Goal: Task Accomplishment & Management: Manage account settings

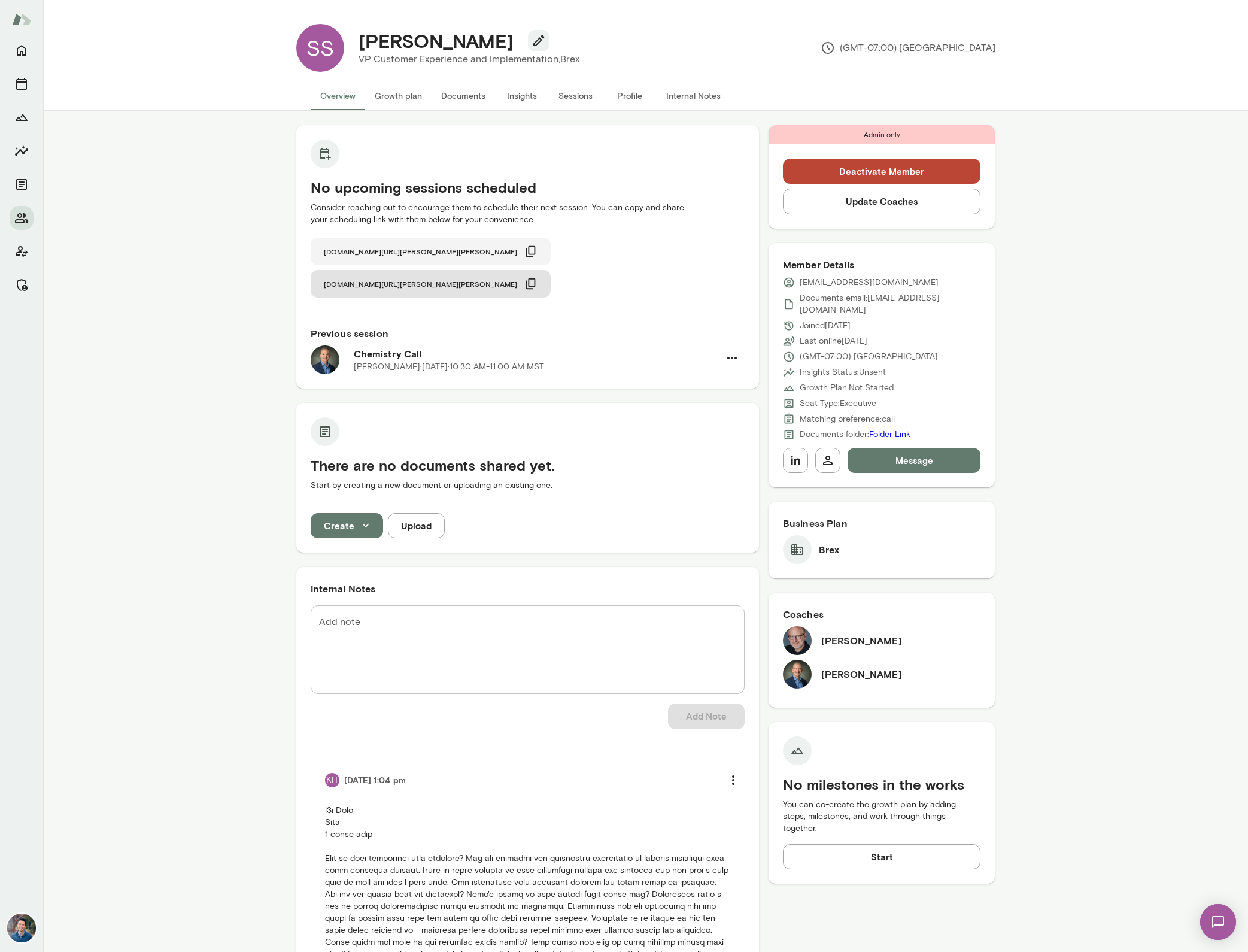
click at [525, 251] on icon "button" at bounding box center [531, 252] width 13 height 13
drag, startPoint x: 557, startPoint y: 250, endPoint x: 619, endPoint y: 148, distance: 119.4
click at [537, 277] on icon "button" at bounding box center [531, 284] width 13 height 13
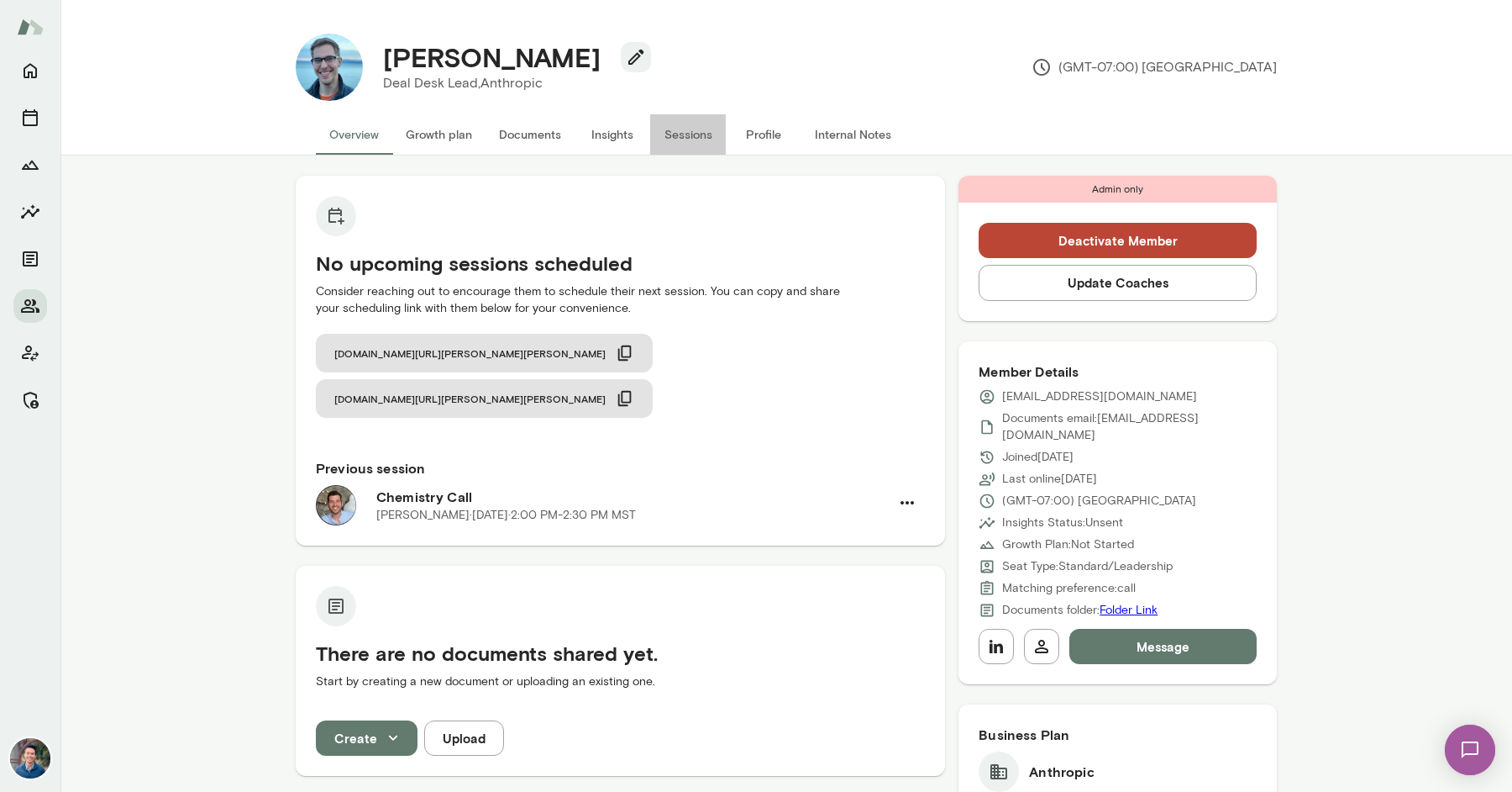
click at [676, 136] on button "Sessions" at bounding box center [688, 134] width 76 height 40
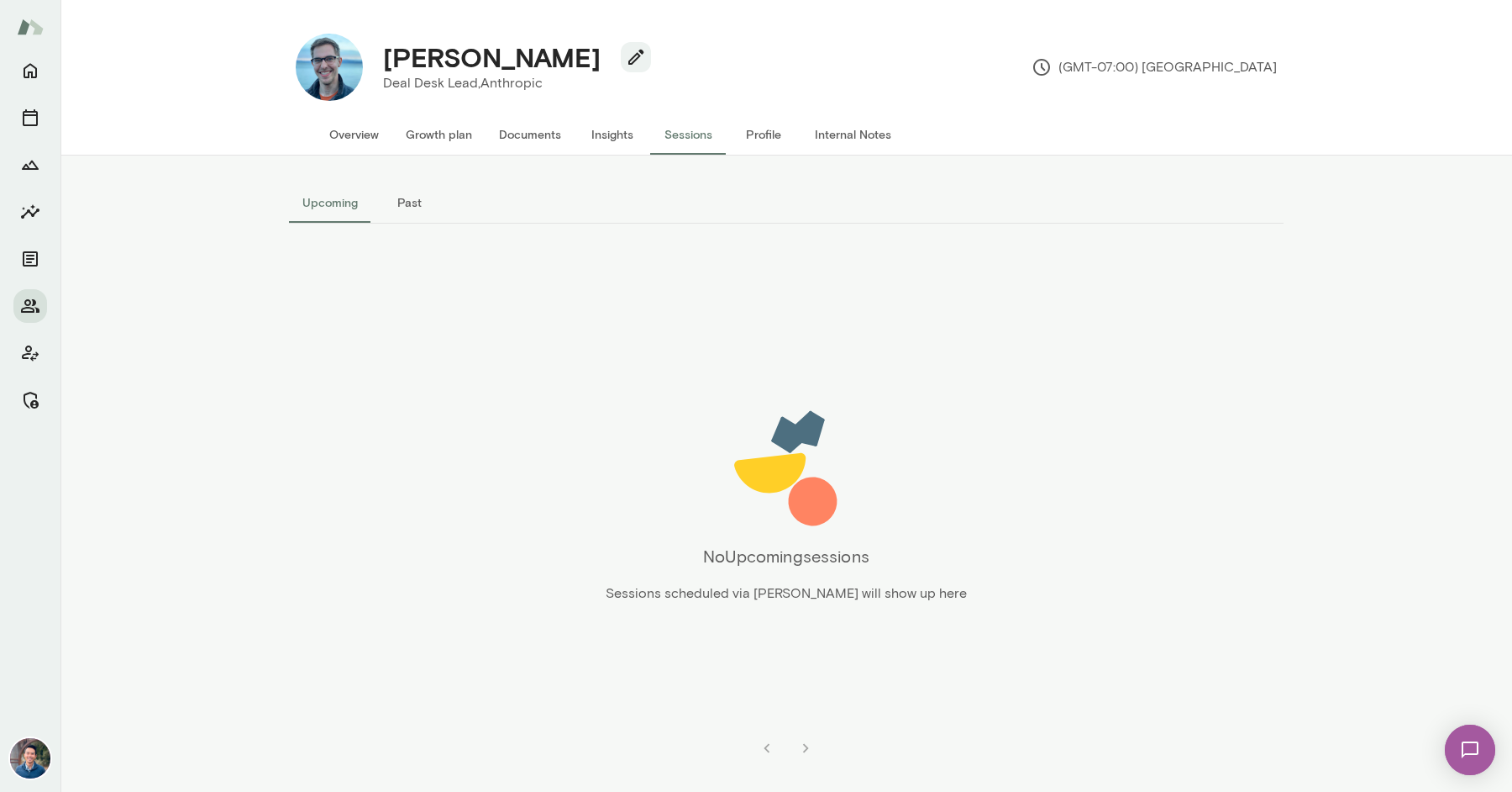
click at [390, 201] on button "Past" at bounding box center [409, 202] width 76 height 40
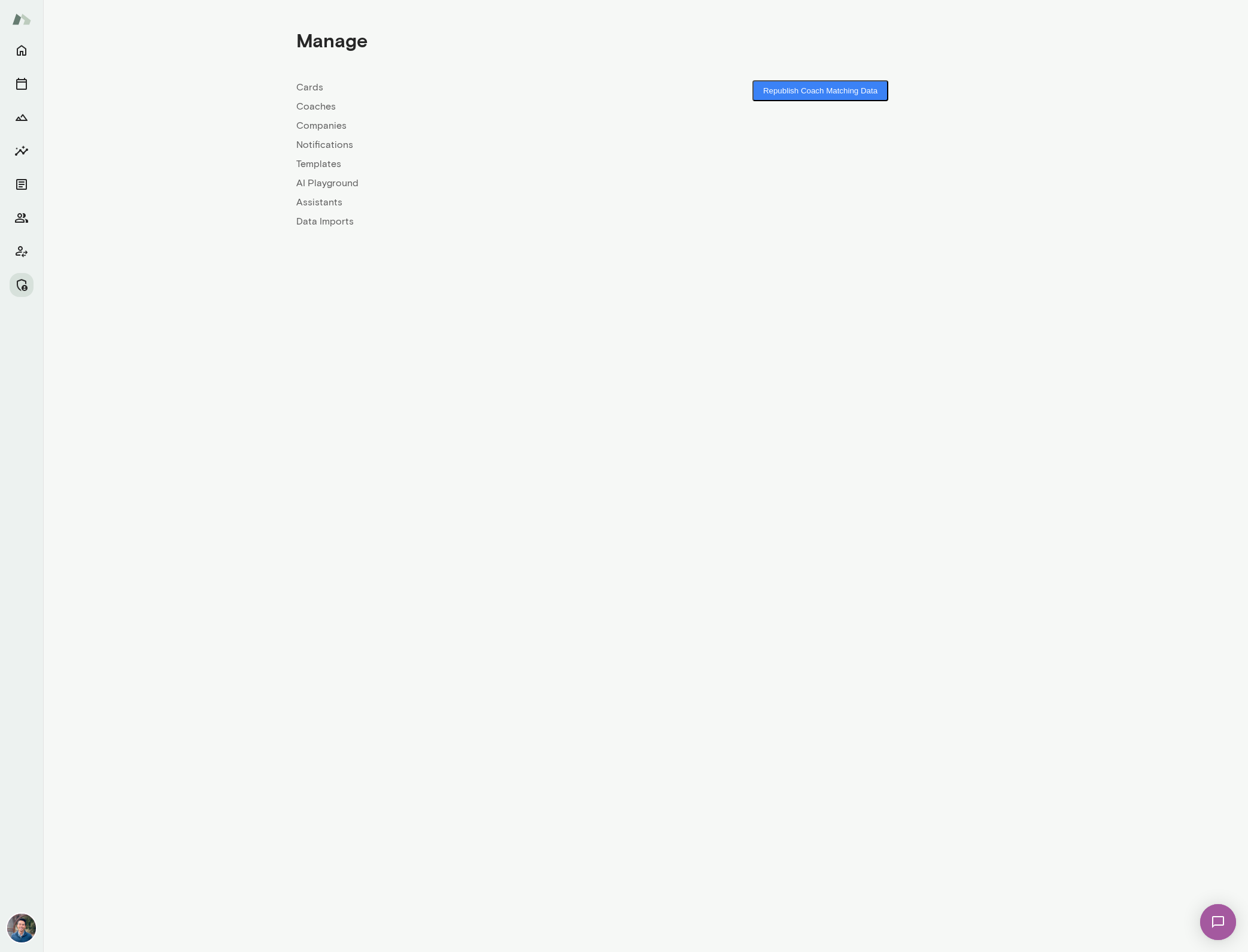
click at [314, 128] on link "Companies" at bounding box center [471, 126] width 350 height 15
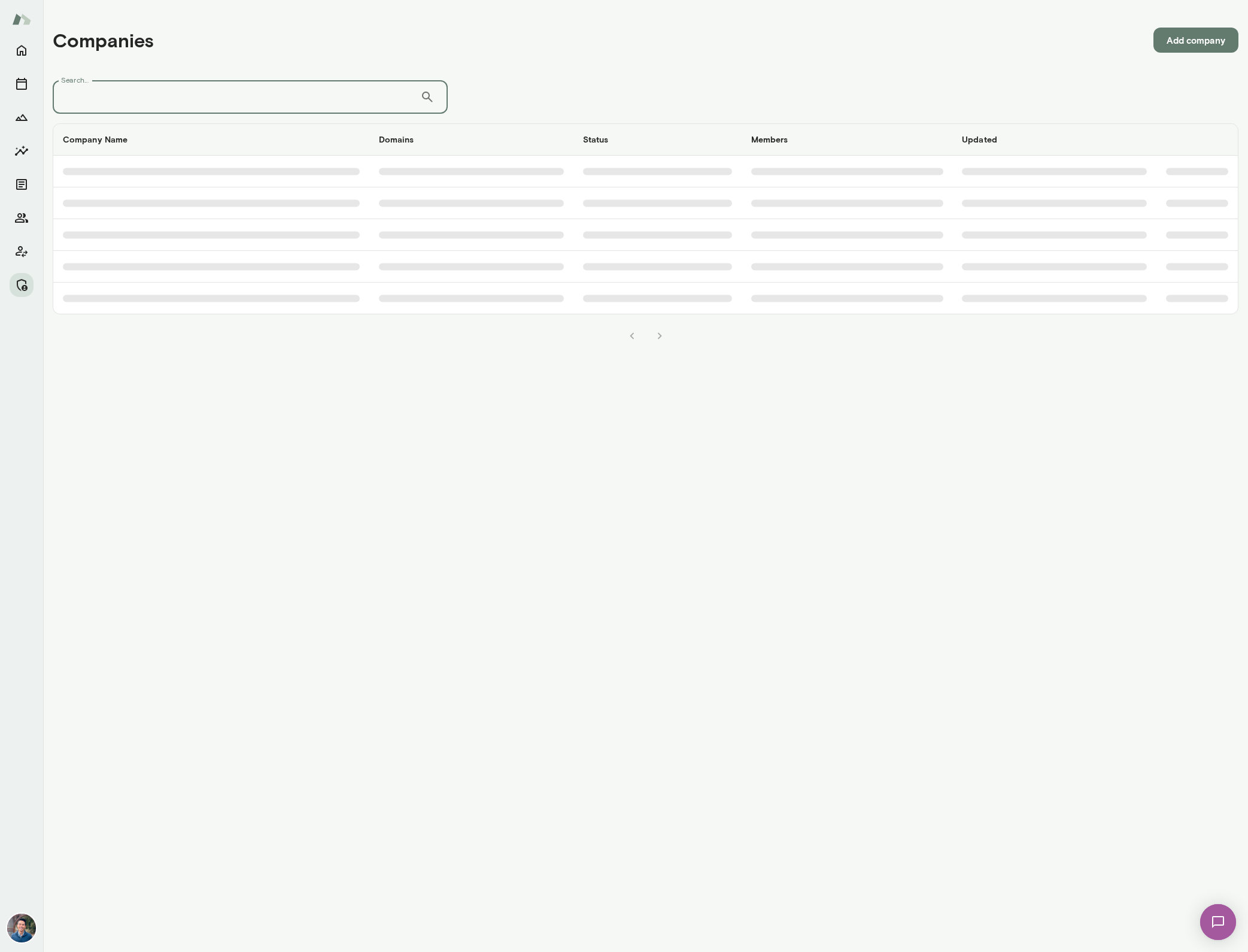
click at [250, 92] on input "Search..." at bounding box center [236, 97] width 368 height 33
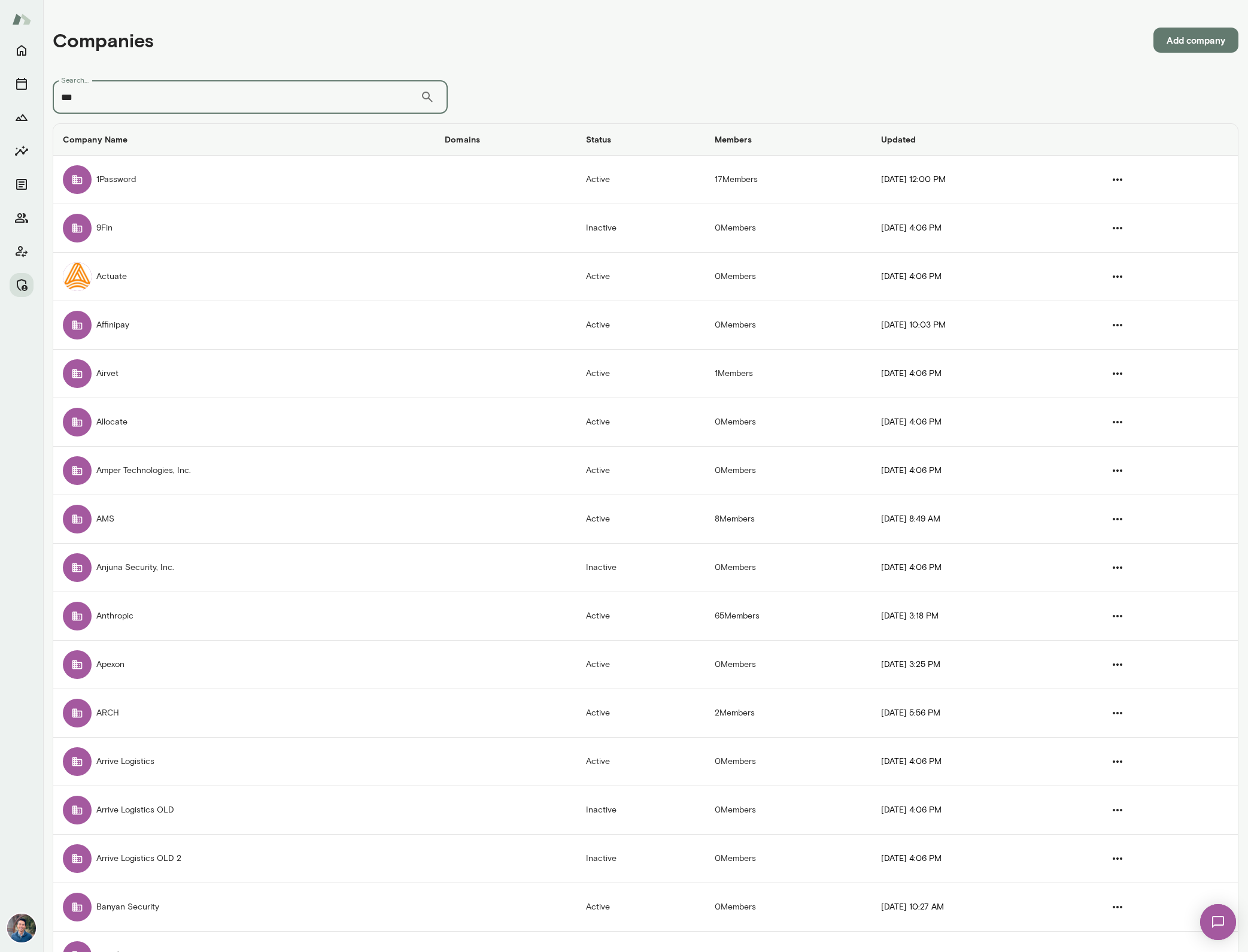
type input "***"
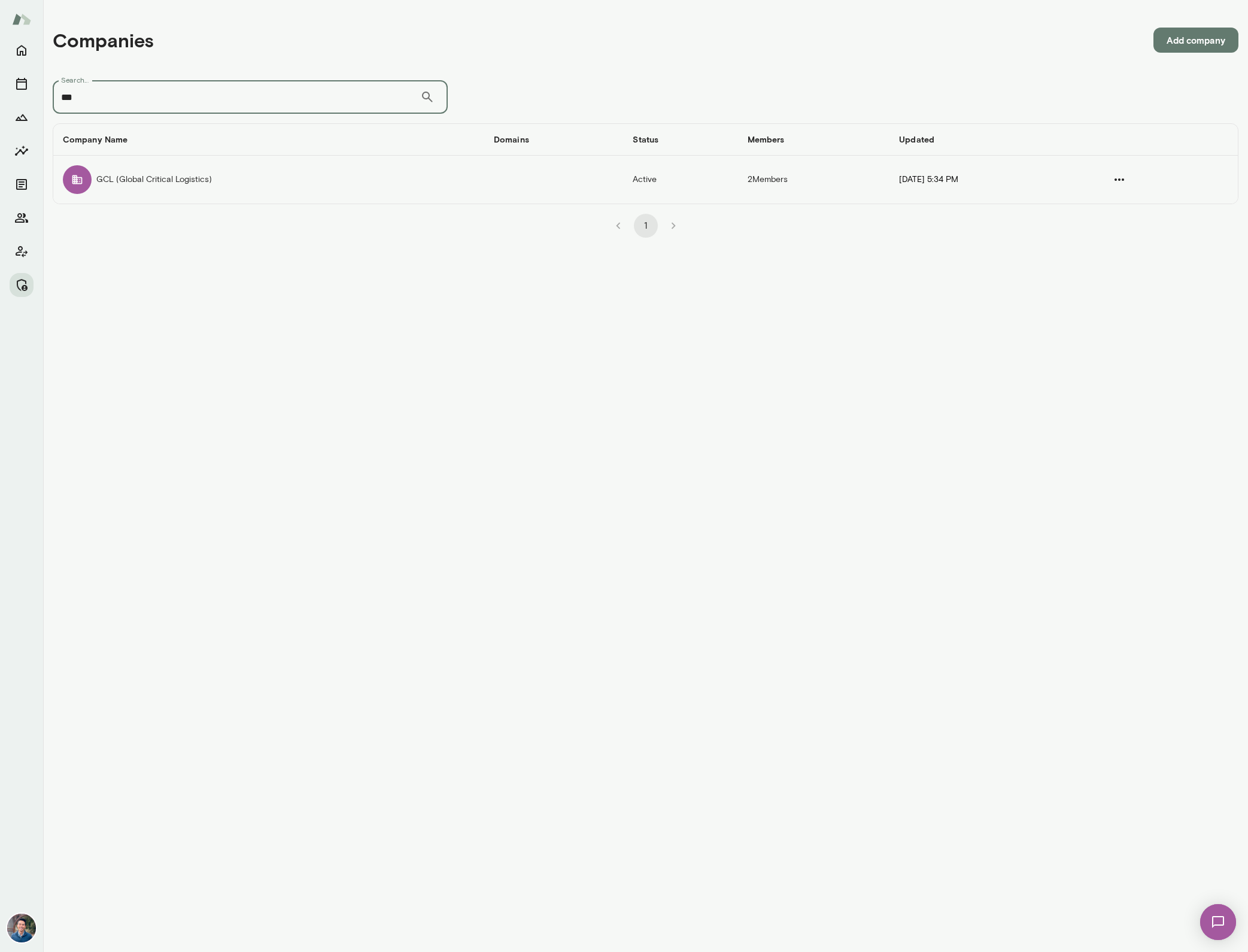
click at [202, 179] on td "GCL (Global Critical Logistics)" at bounding box center [269, 179] width 431 height 48
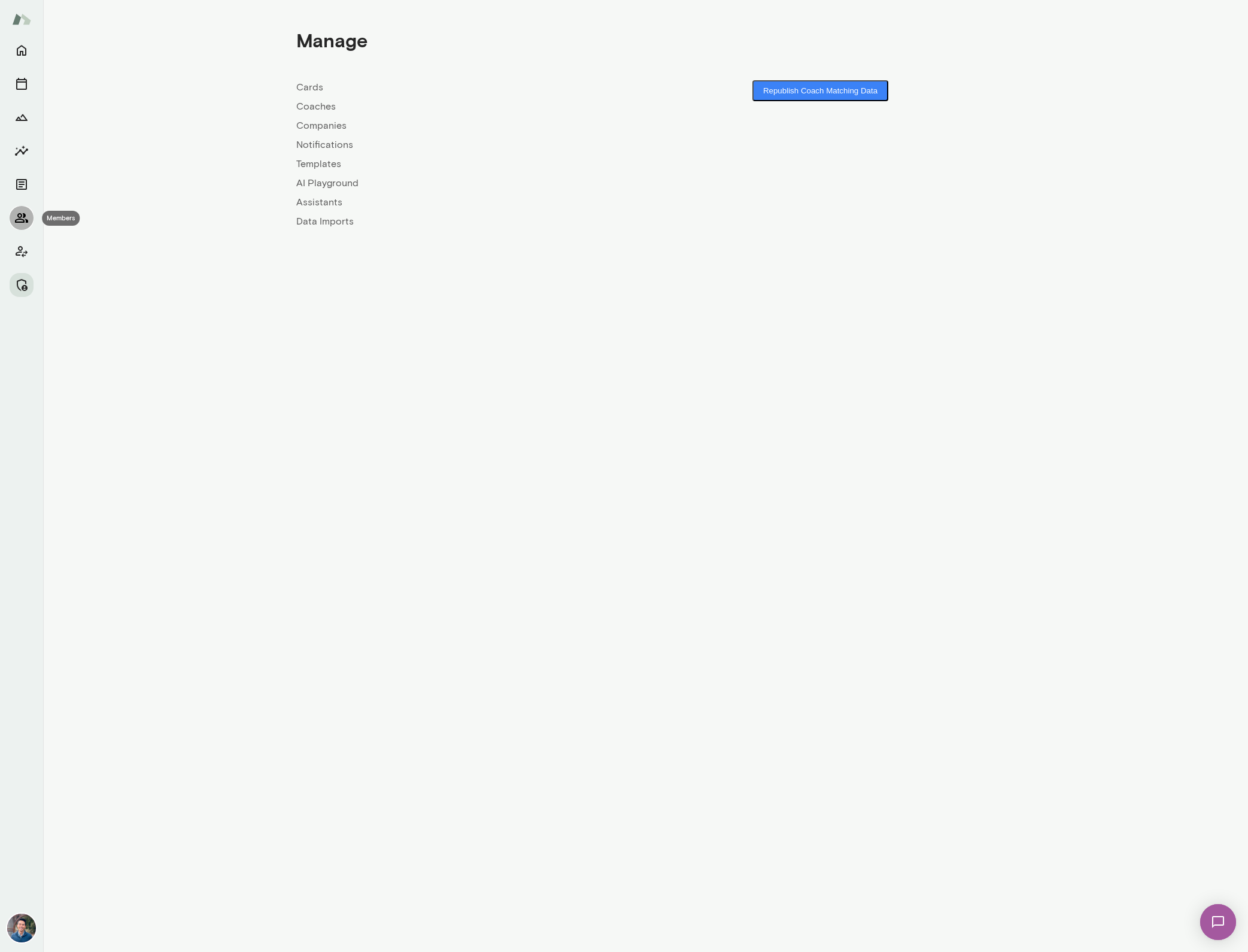
click at [25, 219] on icon "Members" at bounding box center [22, 218] width 13 height 10
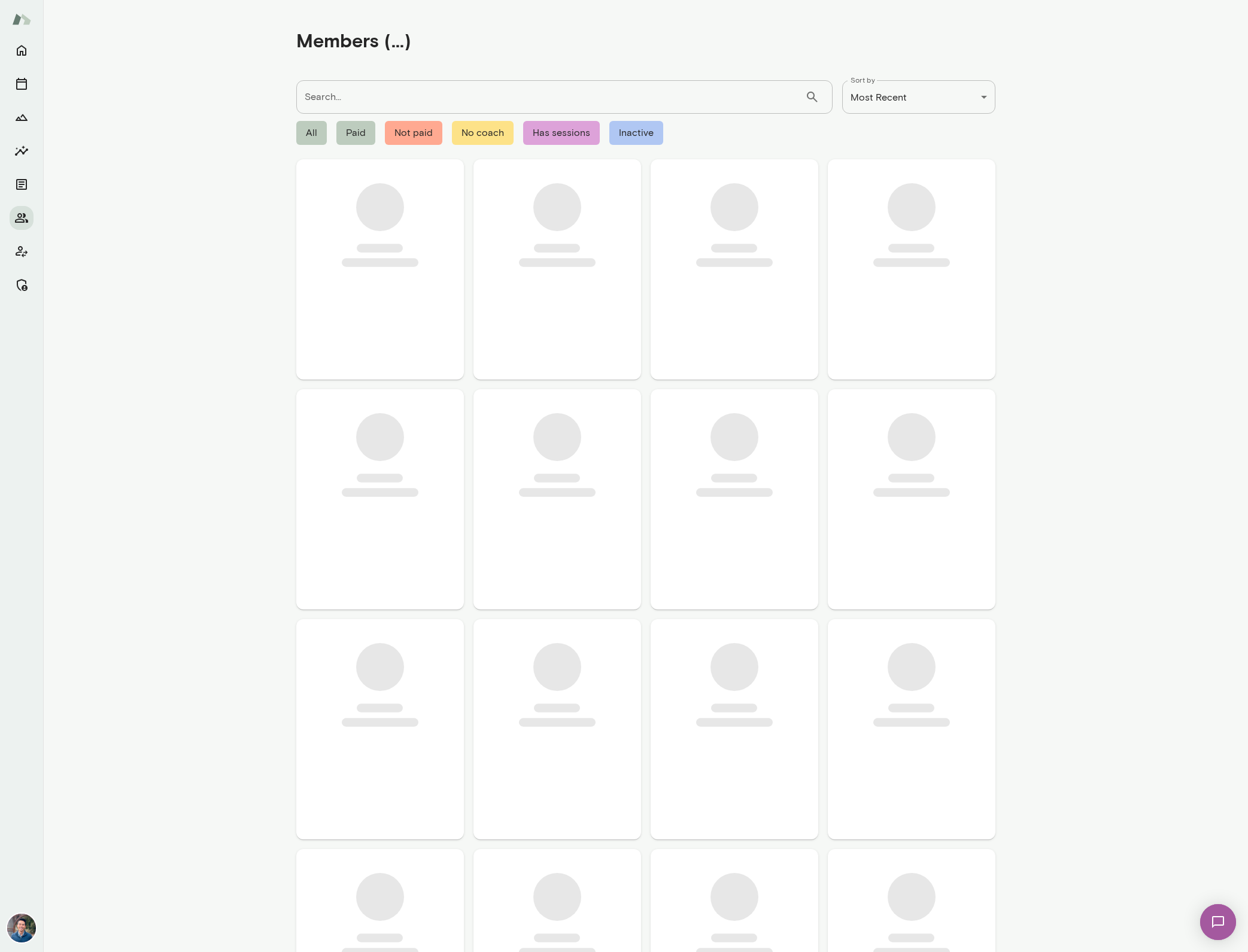
click at [370, 104] on input "Search..." at bounding box center [550, 97] width 509 height 33
type input "****"
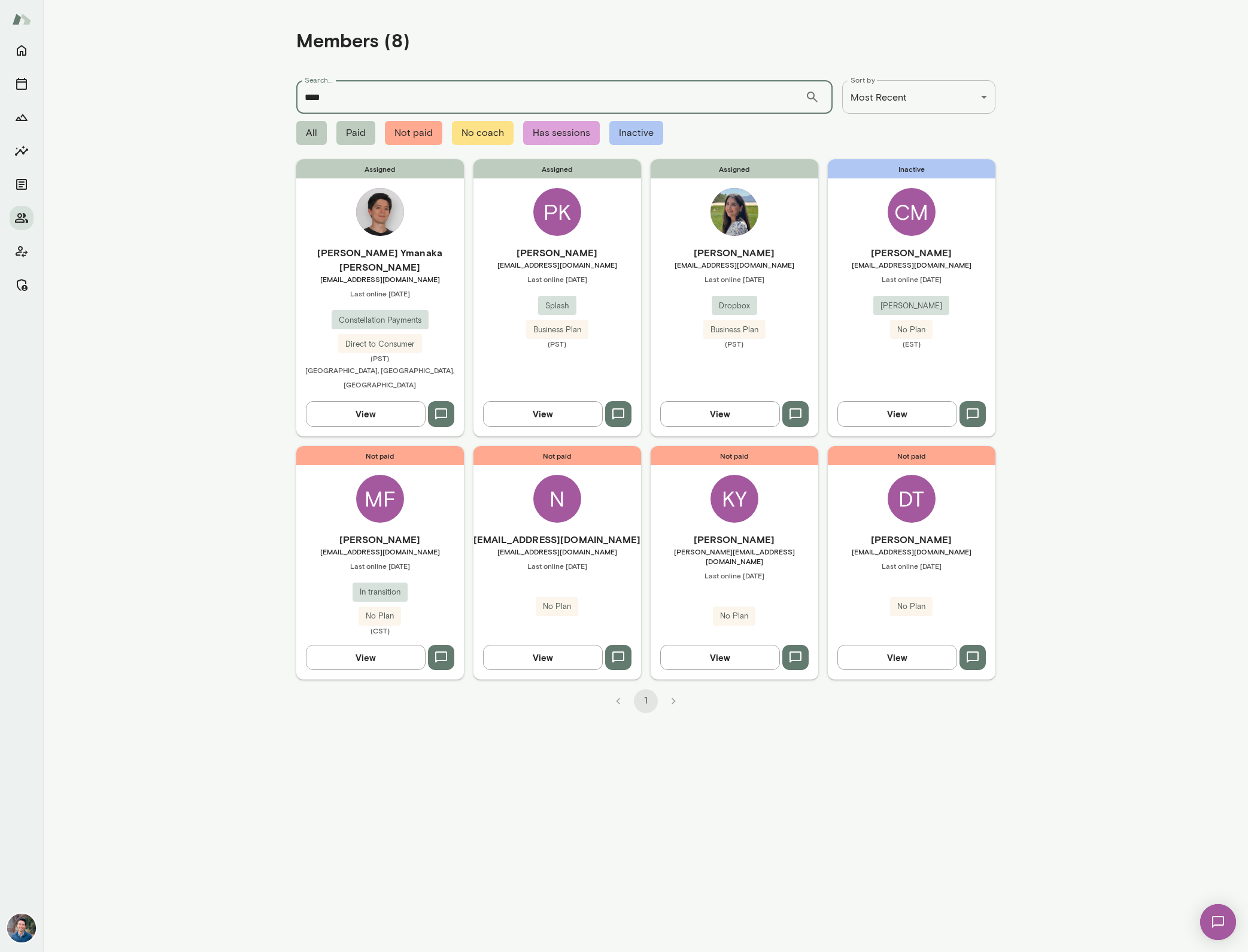
click at [743, 247] on h6 "Mana Sadeghi" at bounding box center [734, 253] width 168 height 15
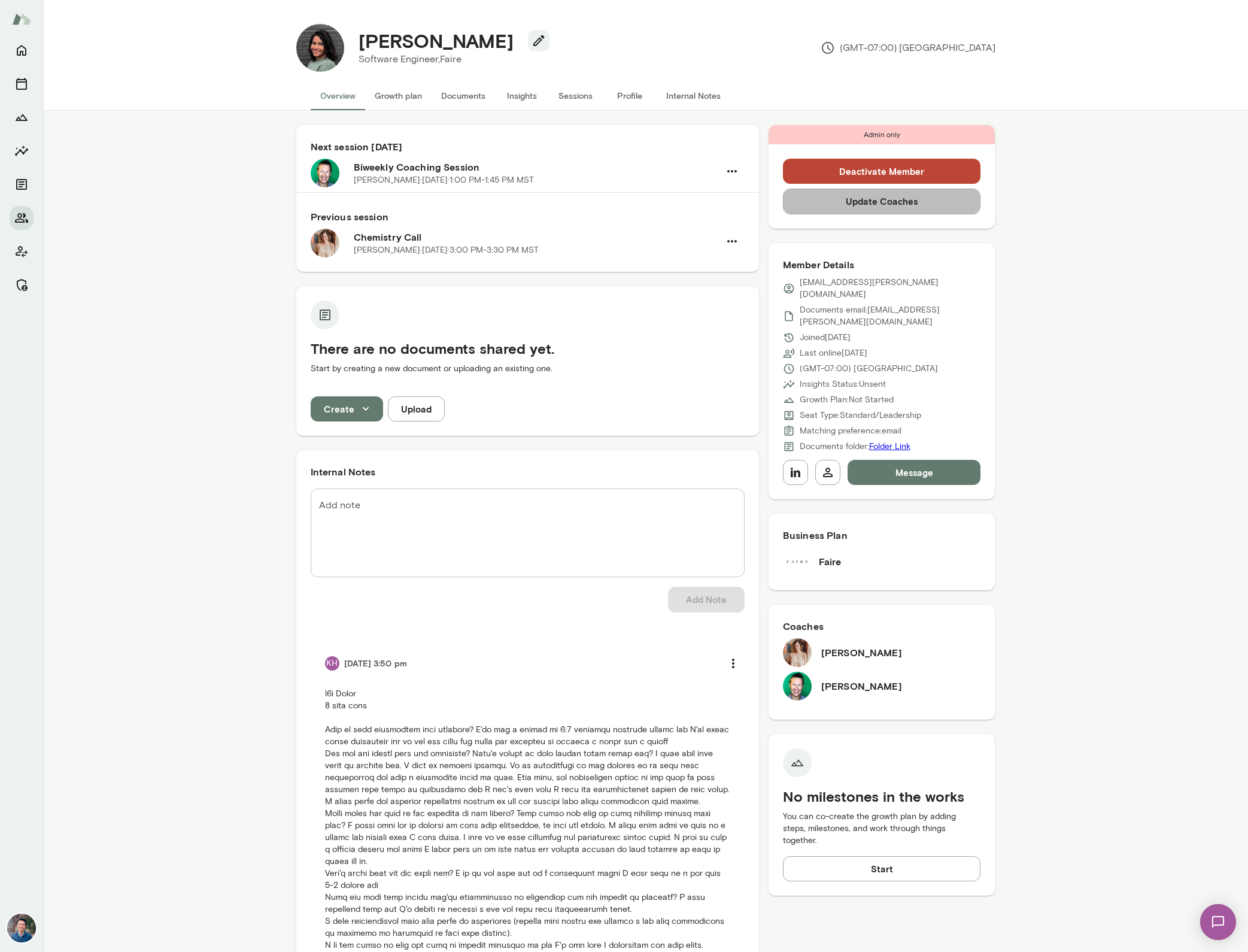
click at [883, 204] on button "Update Coaches" at bounding box center [882, 201] width 198 height 25
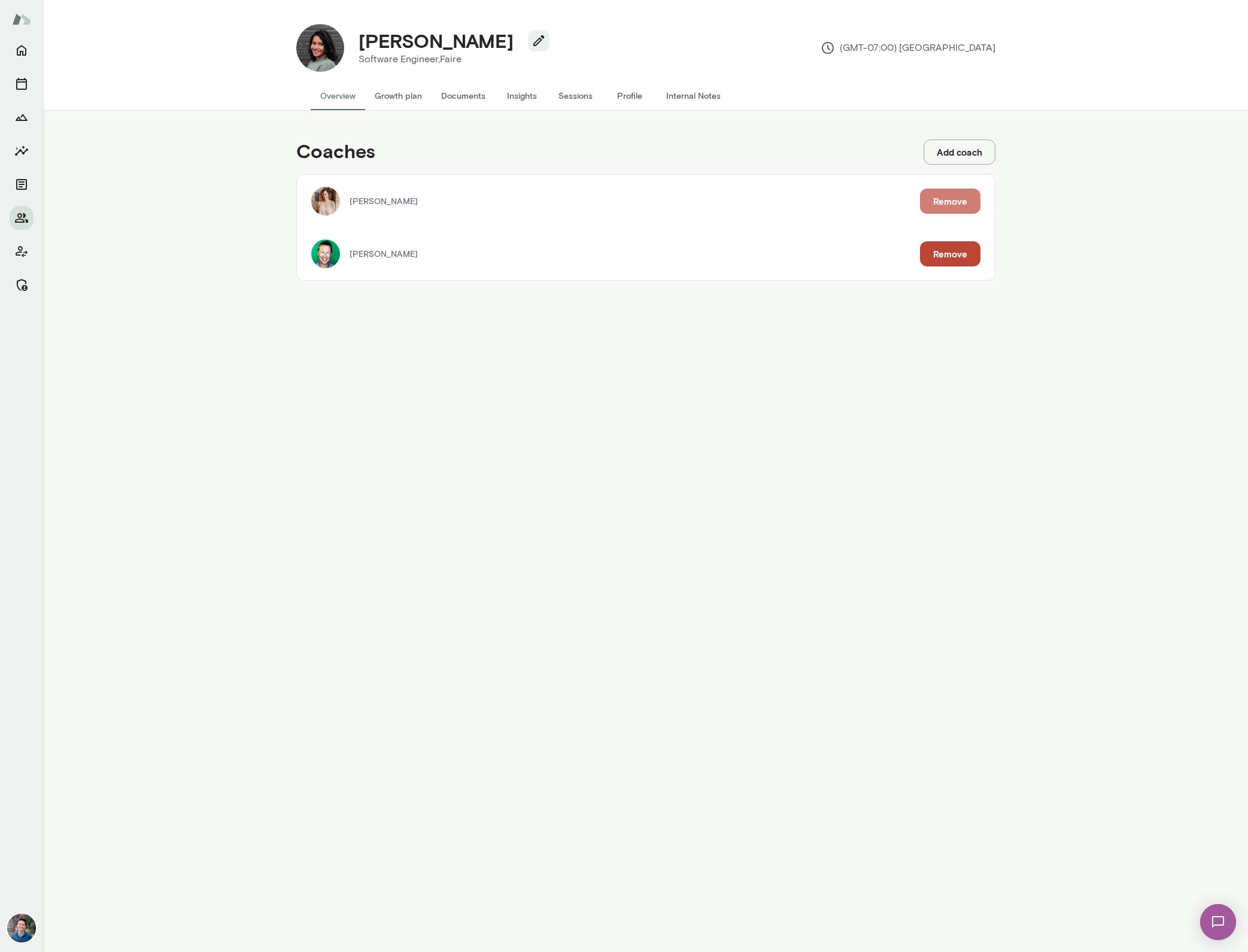
click at [967, 199] on button "Remove" at bounding box center [950, 201] width 60 height 25
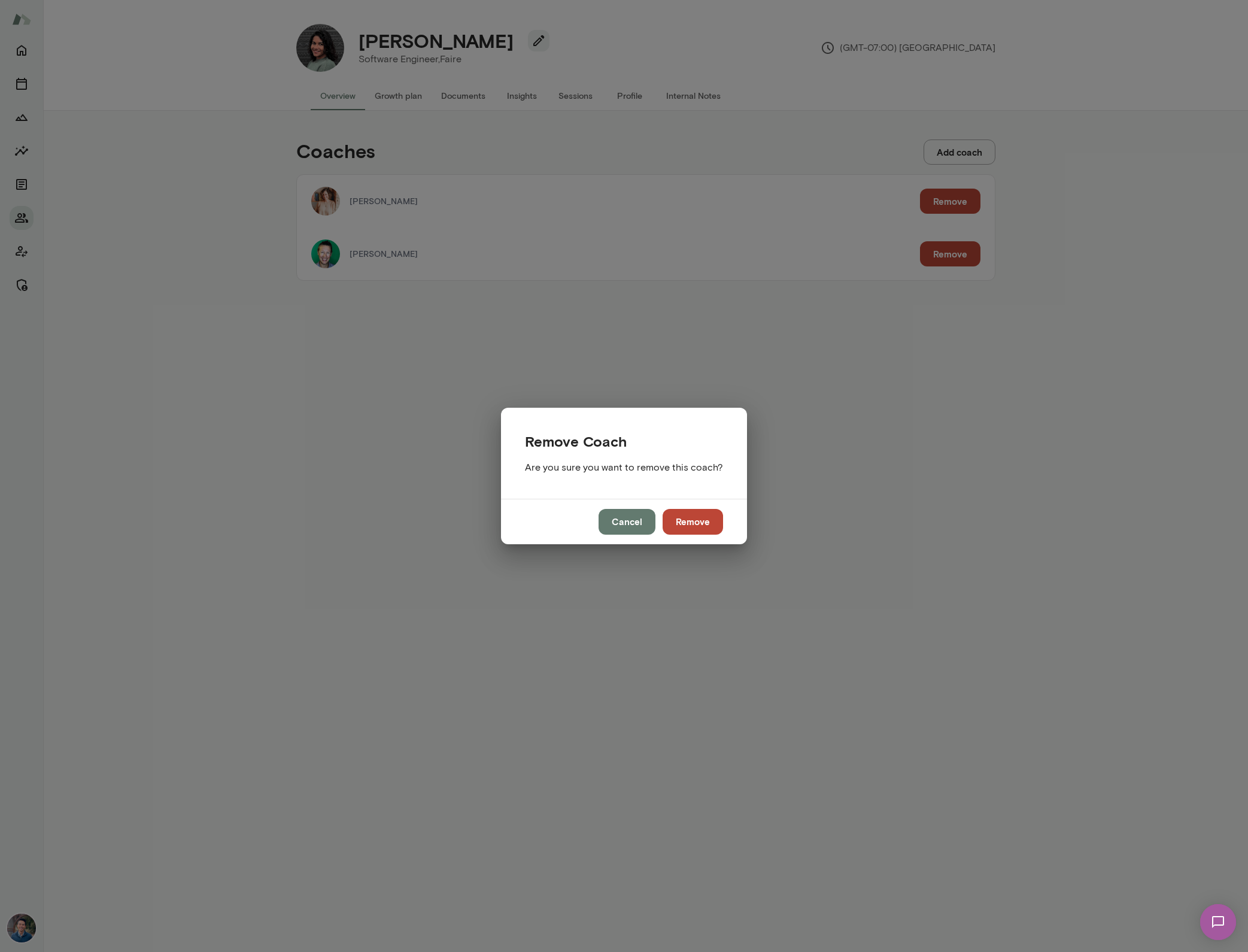
click at [693, 522] on button "Remove" at bounding box center [692, 521] width 60 height 25
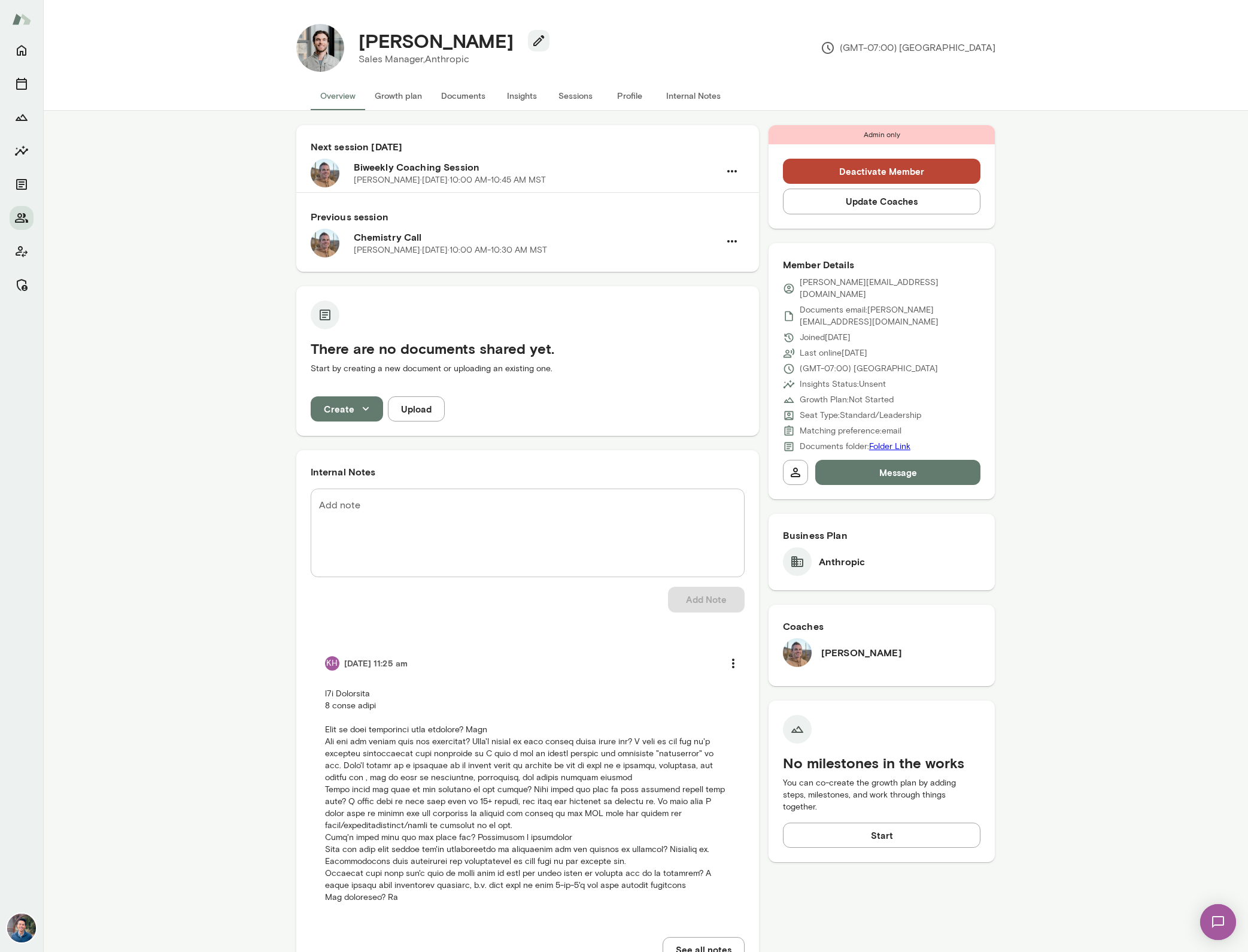
click at [851, 204] on button "Update Coaches" at bounding box center [882, 201] width 198 height 25
